Goal: Task Accomplishment & Management: Use online tool/utility

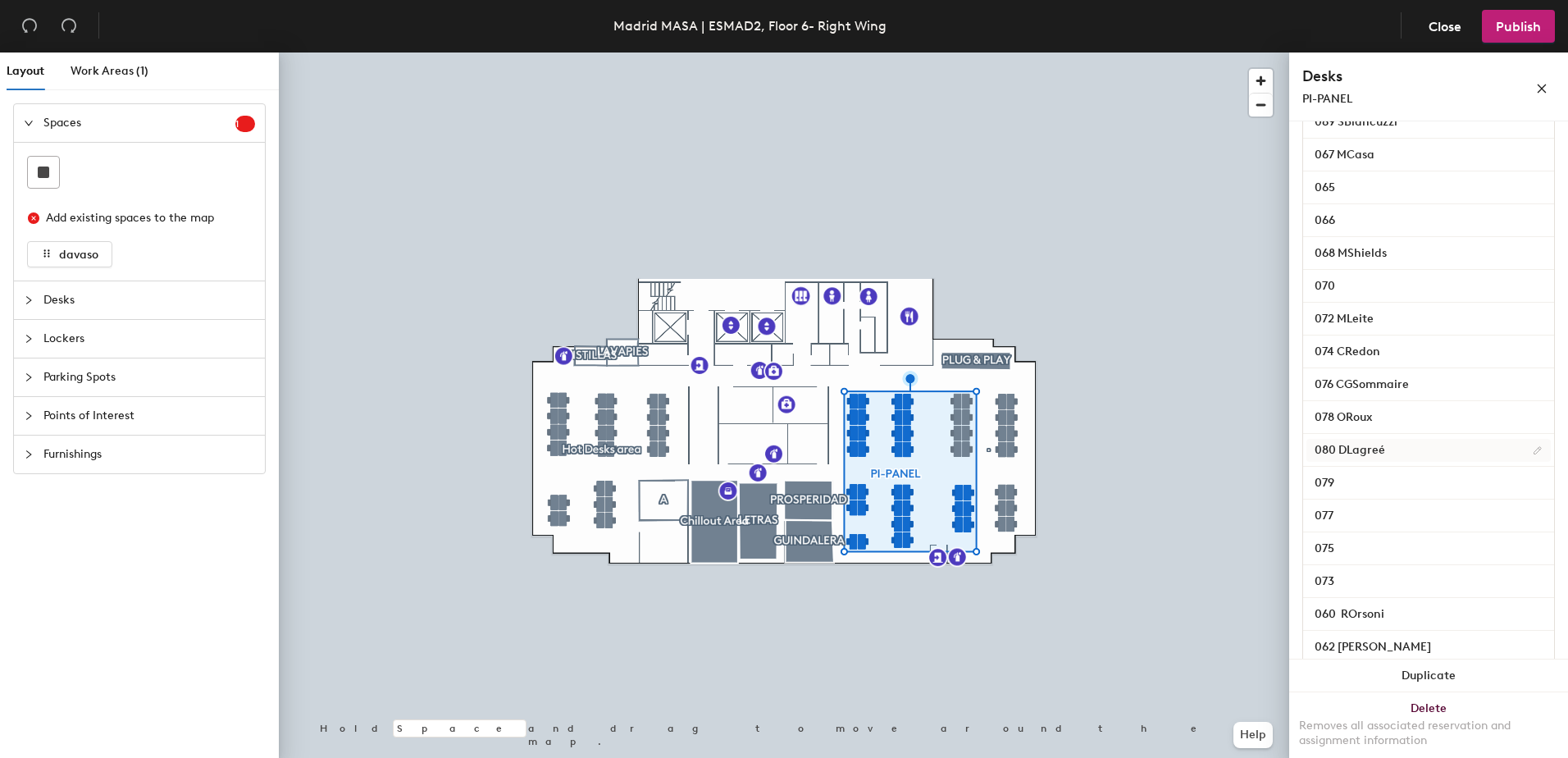
scroll to position [516, 0]
click at [1392, 460] on input "080 DLagreé" at bounding box center [1428, 448] width 244 height 23
click at [1394, 460] on input "080 DLagreé" at bounding box center [1428, 448] width 244 height 23
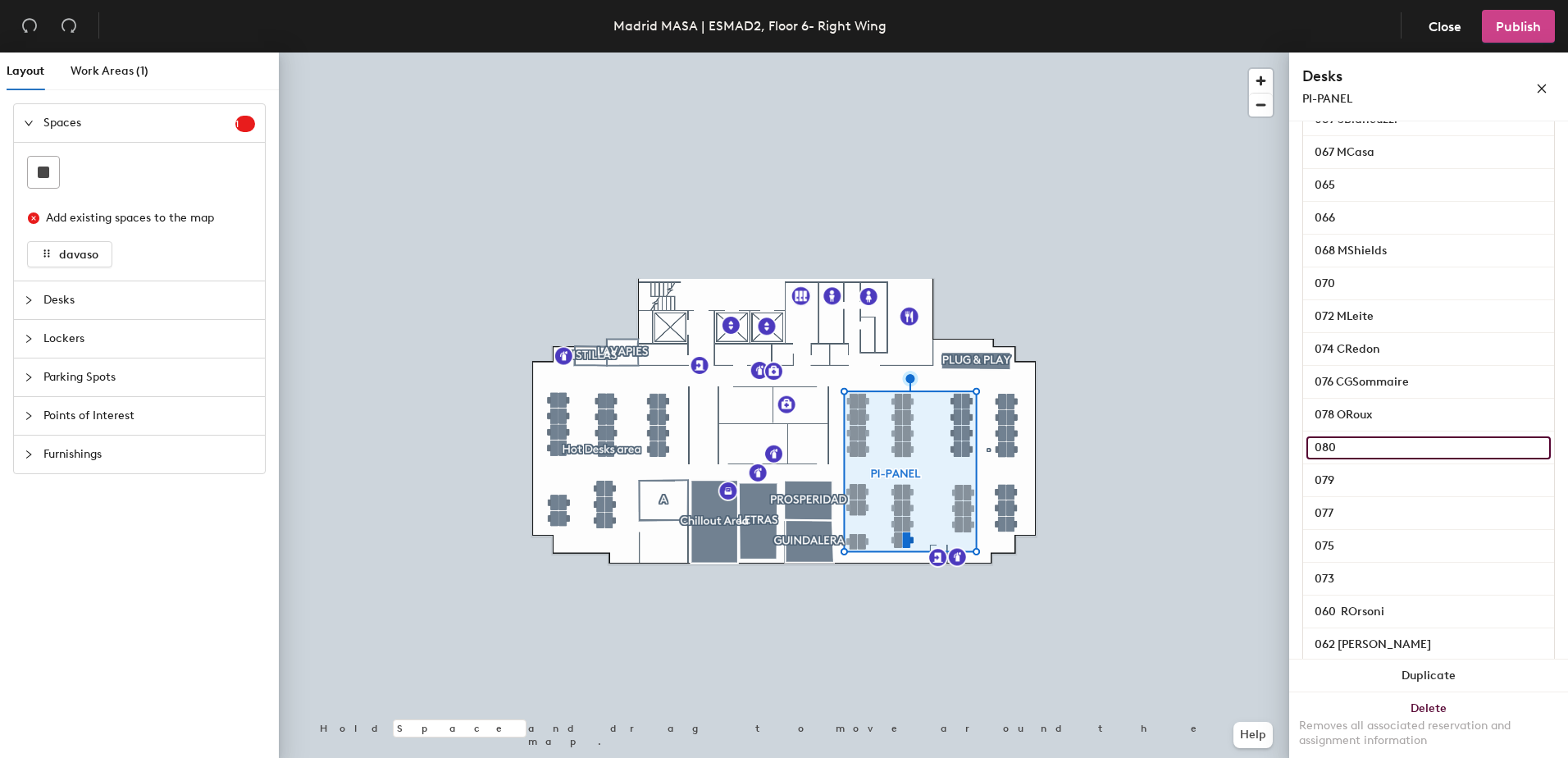
type input "080"
click at [1521, 27] on span "Publish" at bounding box center [1518, 26] width 45 height 16
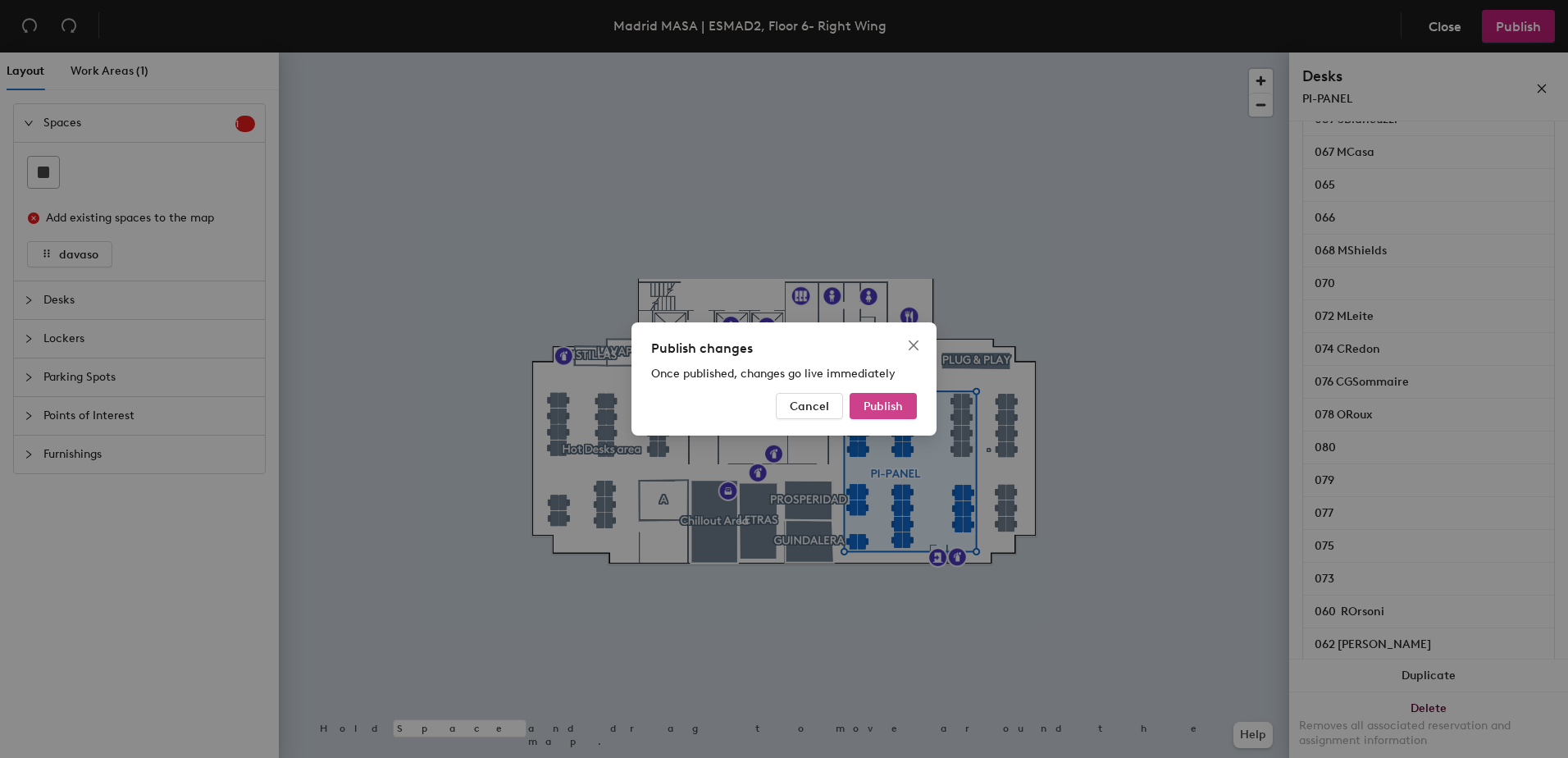
click at [883, 398] on button "Publish" at bounding box center [883, 406] width 67 height 26
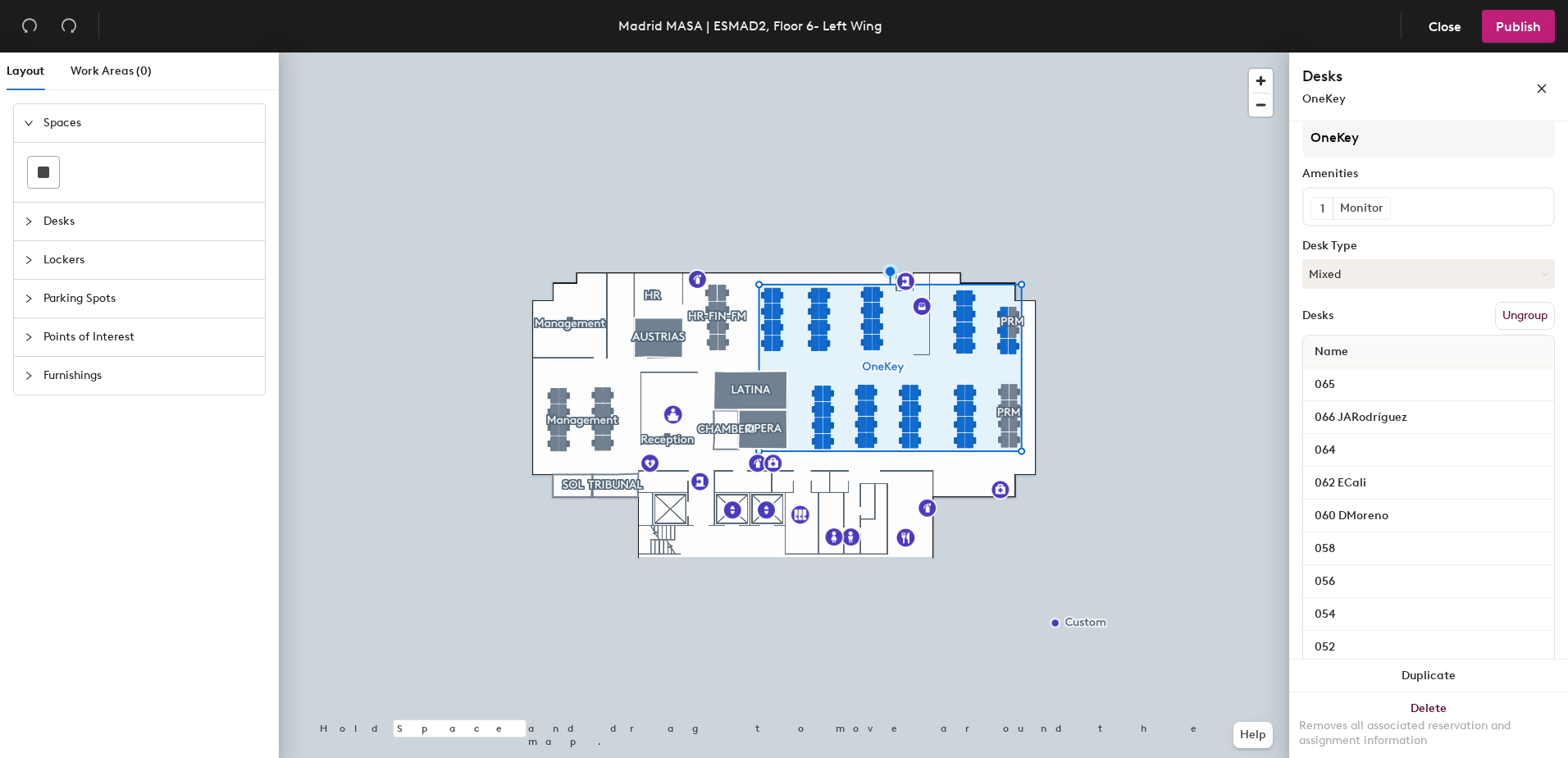
scroll to position [82, 0]
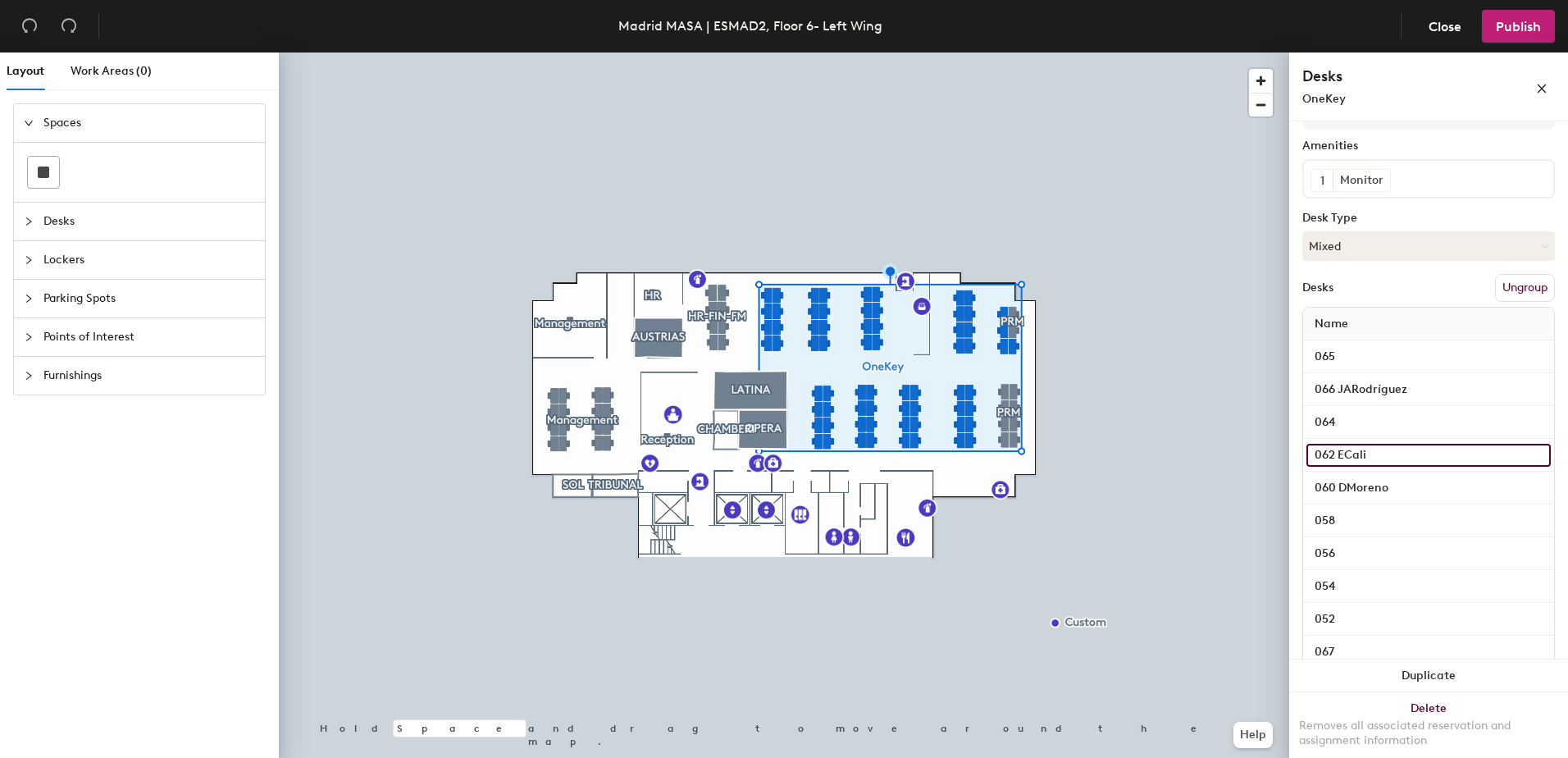
click at [1402, 467] on input "062 ECali" at bounding box center [1428, 455] width 244 height 23
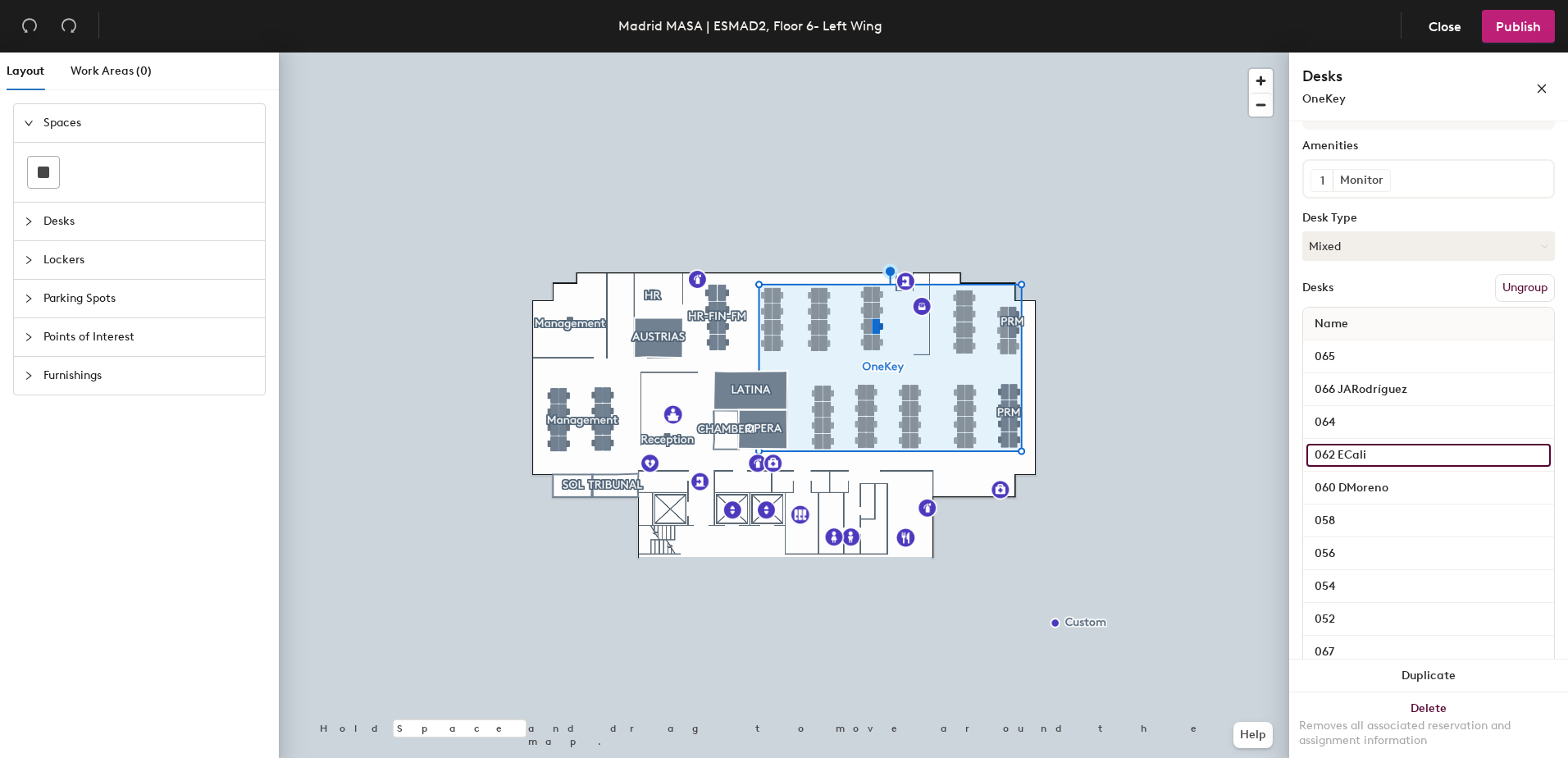
click at [1402, 467] on input "062 ECali" at bounding box center [1428, 455] width 244 height 23
type input "062"
click at [1516, 26] on span "Publish" at bounding box center [1518, 26] width 45 height 16
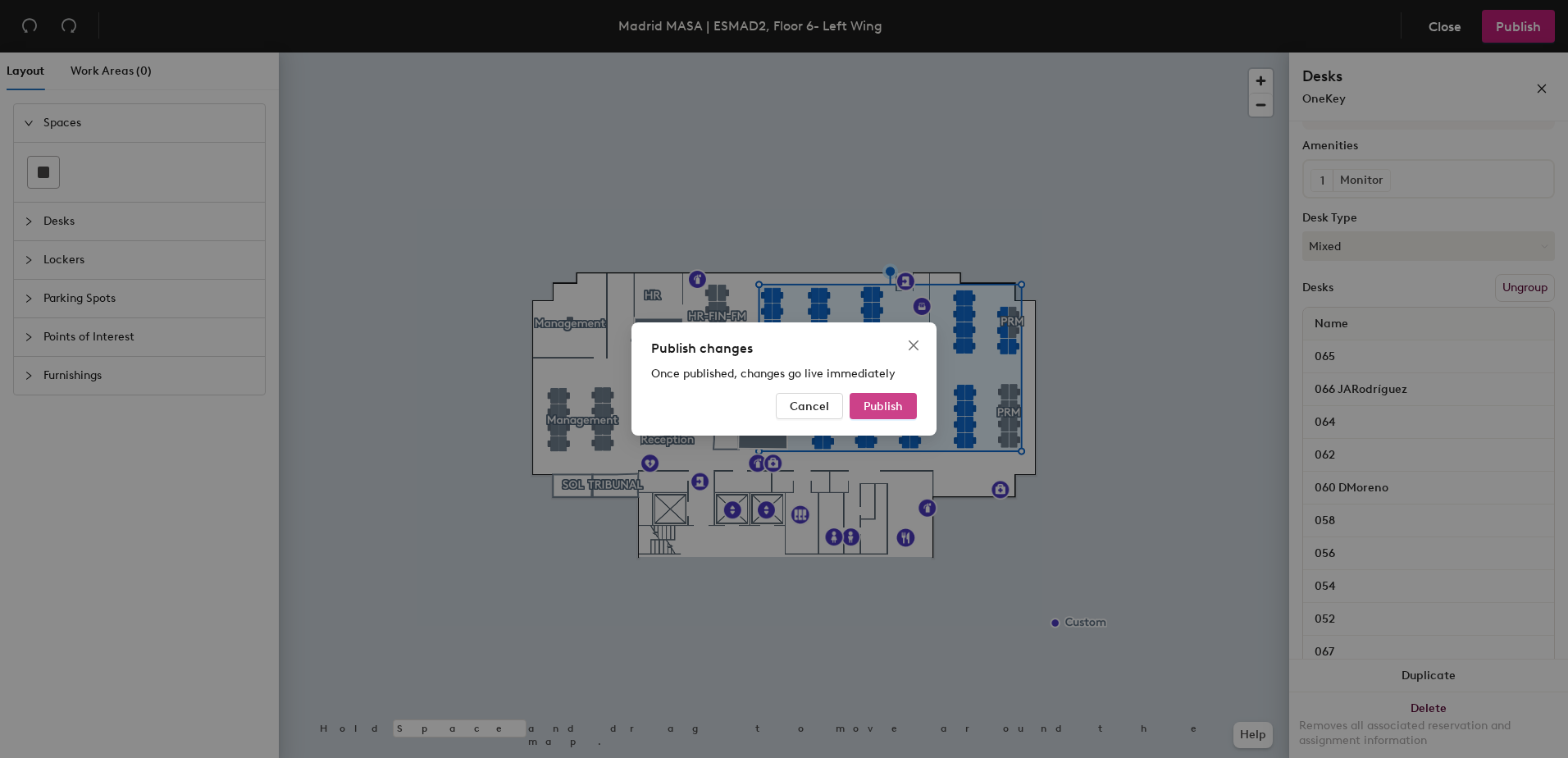
click at [883, 402] on span "Publish" at bounding box center [883, 406] width 39 height 14
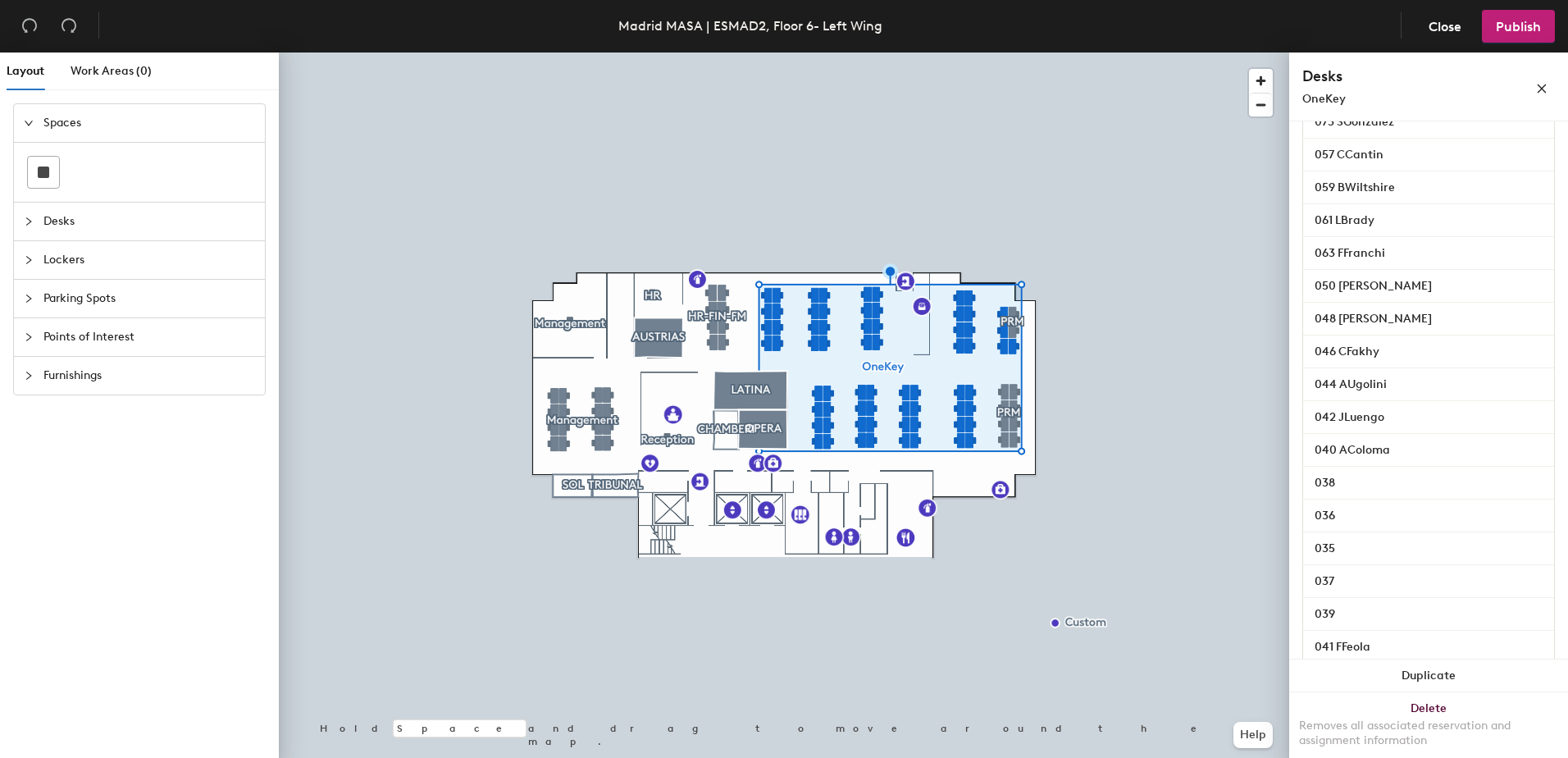
scroll to position [738, 0]
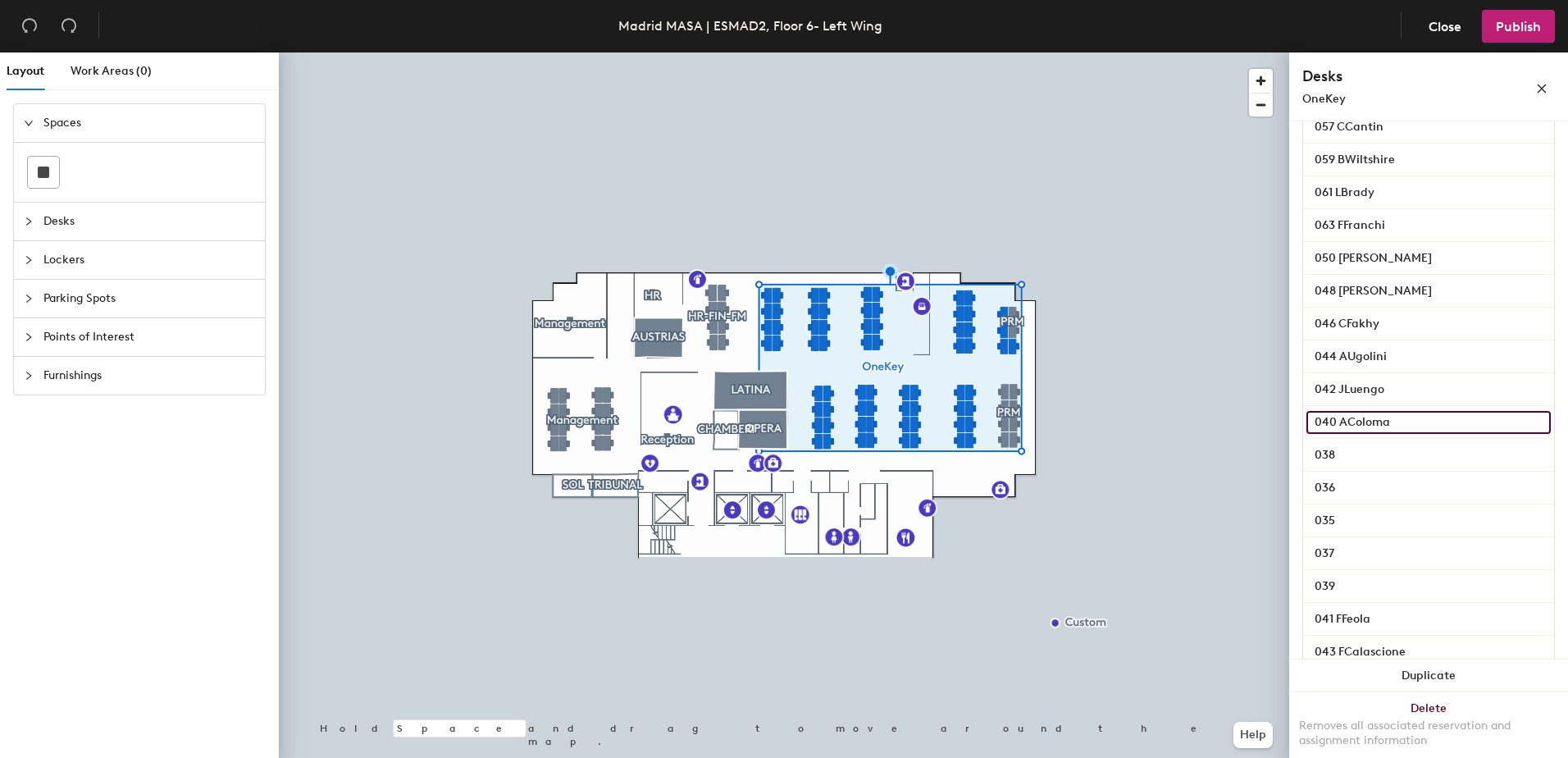
click at [1409, 434] on input "040 AColoma" at bounding box center [1428, 423] width 244 height 23
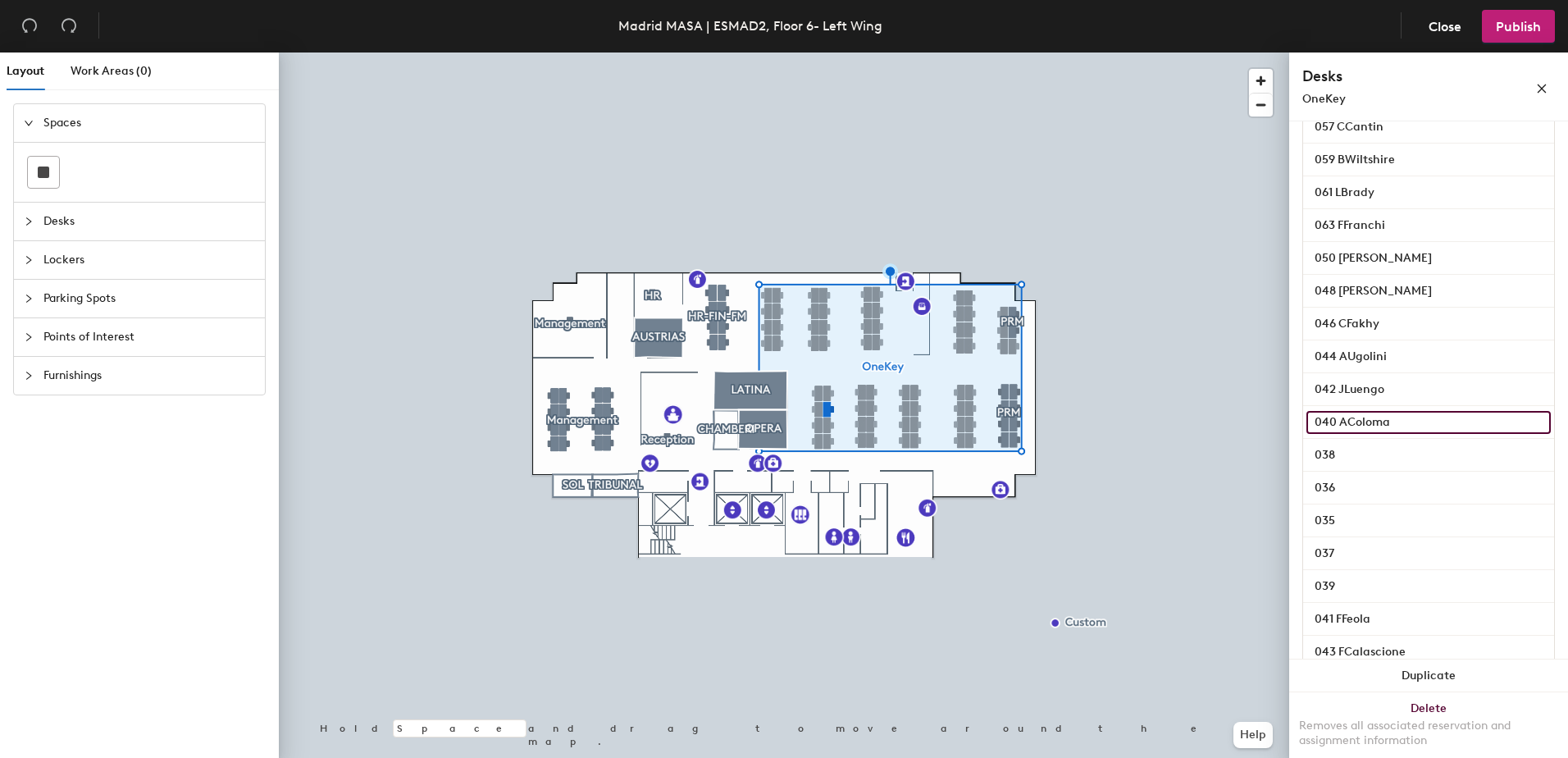
click at [1407, 434] on input "040 AColoma" at bounding box center [1428, 423] width 244 height 23
type input "040"
click at [1518, 23] on span "Publish" at bounding box center [1518, 26] width 45 height 16
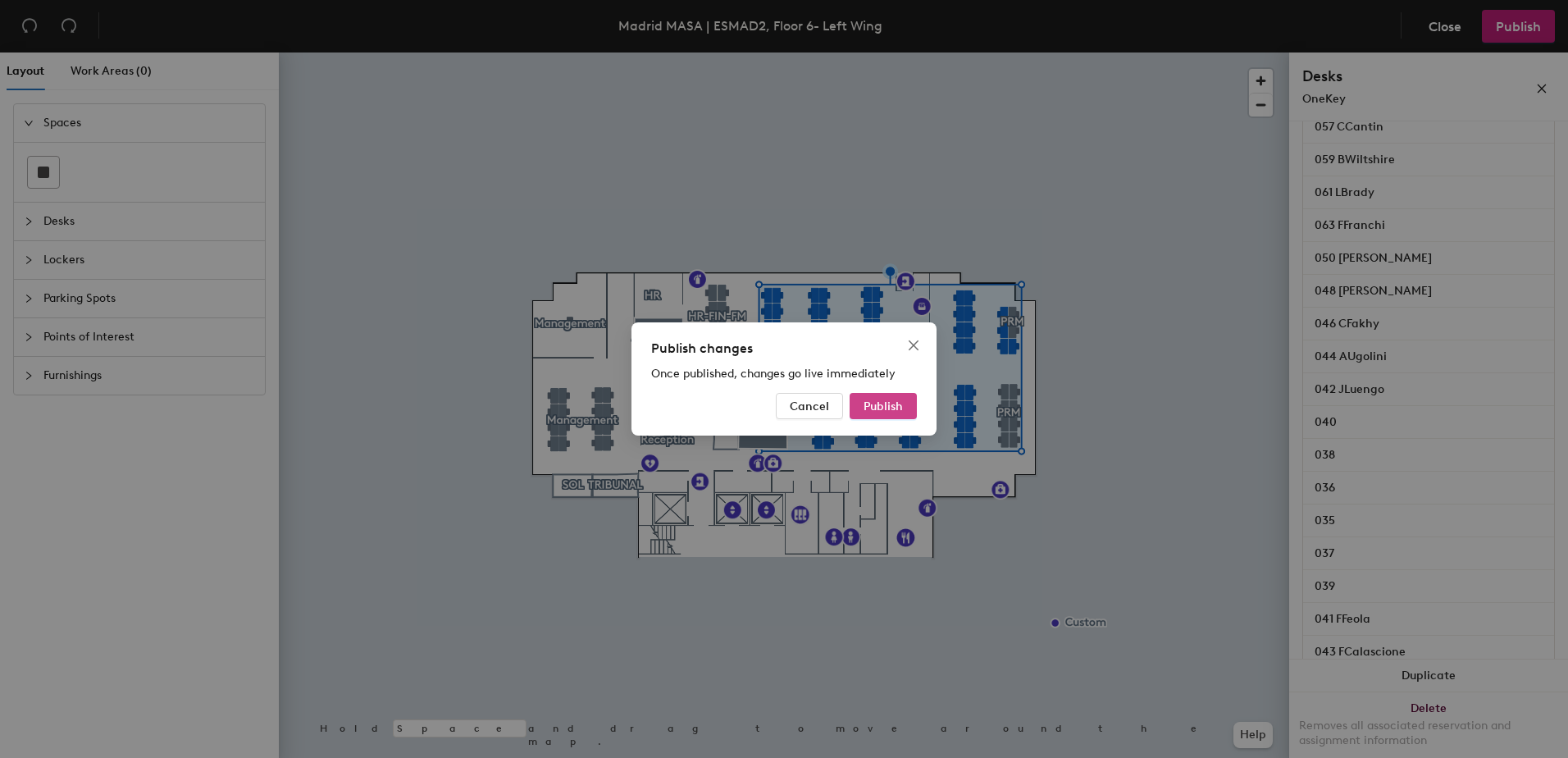
click at [891, 404] on span "Publish" at bounding box center [883, 406] width 39 height 14
